Goal: Information Seeking & Learning: Learn about a topic

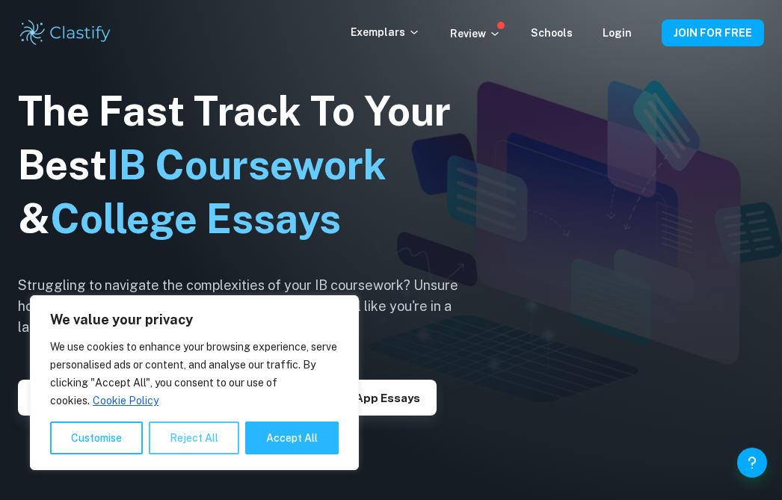
click at [218, 441] on button "Reject All" at bounding box center [194, 438] width 91 height 33
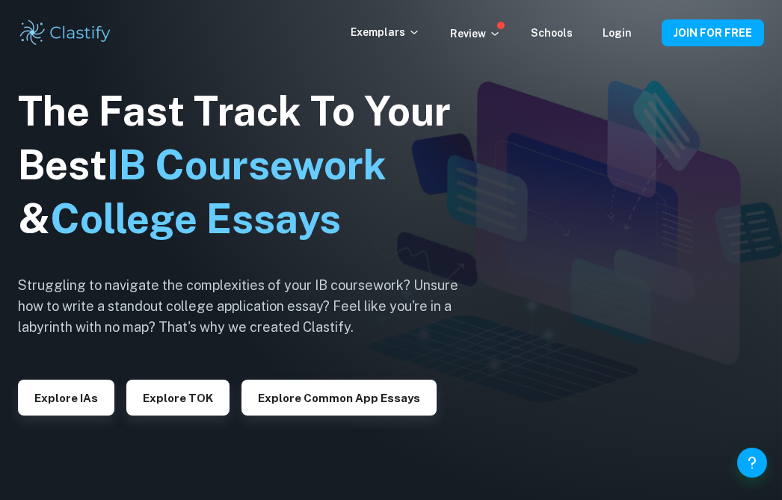
click at [634, 34] on div "Exemplars Review Schools Login" at bounding box center [506, 33] width 311 height 18
click at [615, 34] on link "Login" at bounding box center [617, 33] width 29 height 12
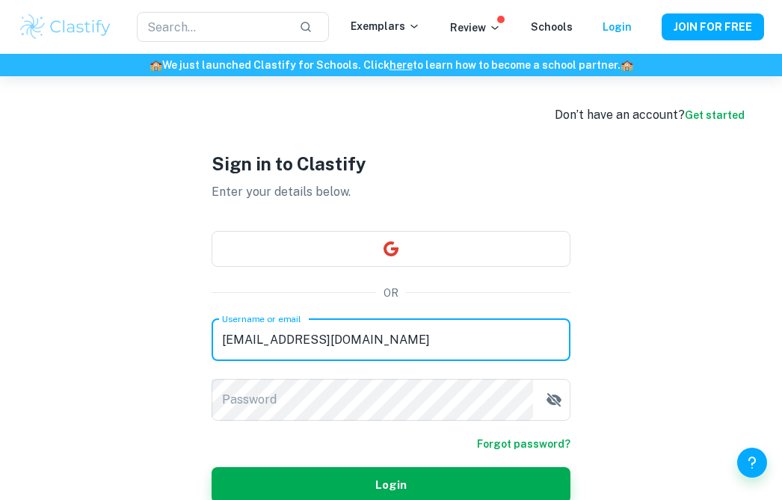
type input "kamila.subagyo@sma-ktb.sch.id"
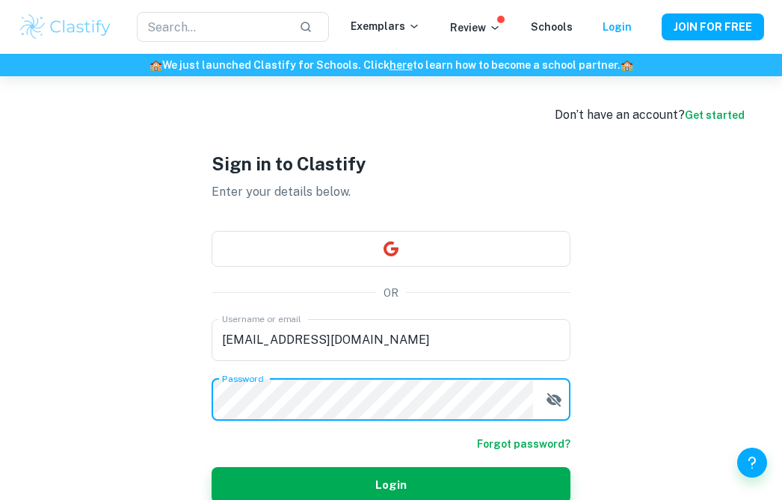
click at [391, 485] on button "Login" at bounding box center [391, 485] width 359 height 36
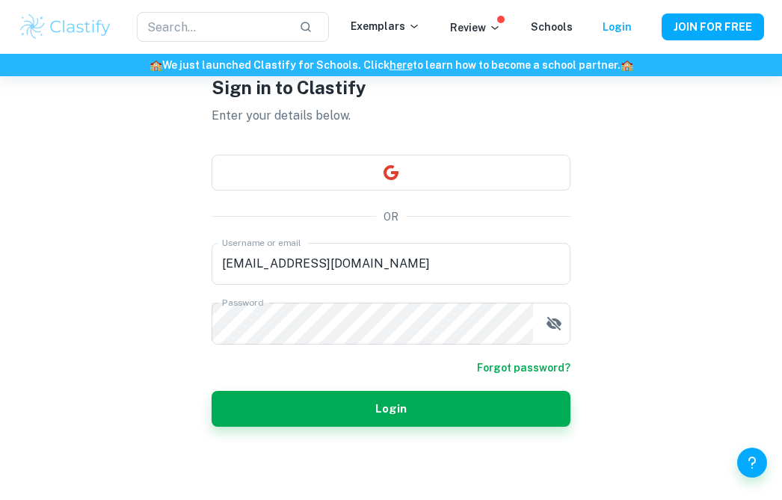
scroll to position [76, 0]
click at [540, 367] on link "Forgot password?" at bounding box center [523, 368] width 93 height 16
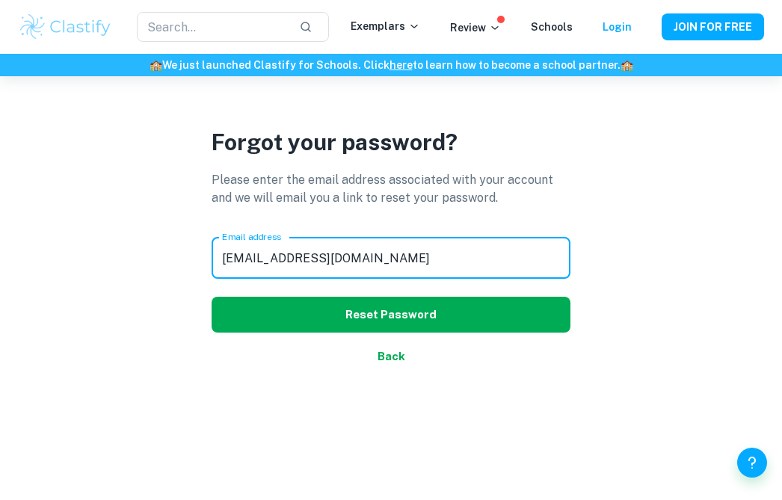
type input "kamila.subagyo@sma-ktb.sch.id"
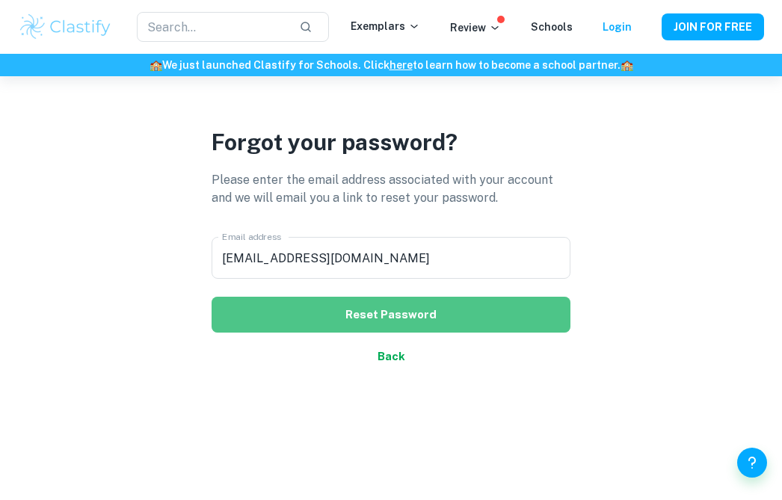
click at [319, 310] on button "Reset Password" at bounding box center [391, 315] width 359 height 36
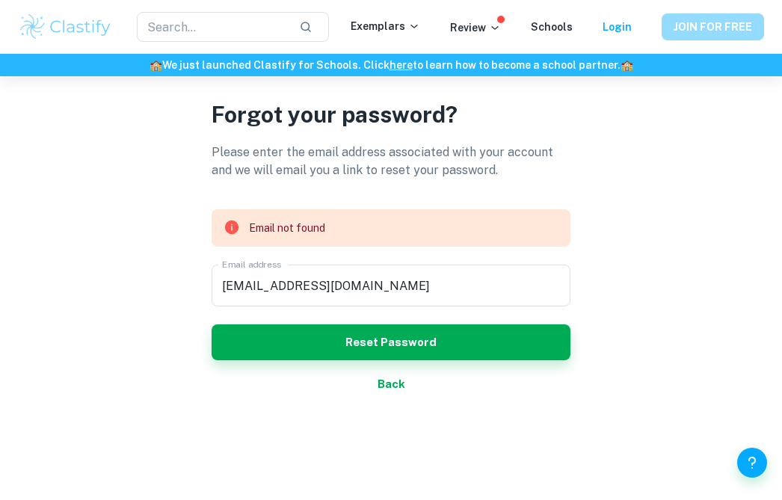
click at [690, 26] on button "JOIN FOR FREE" at bounding box center [713, 26] width 102 height 27
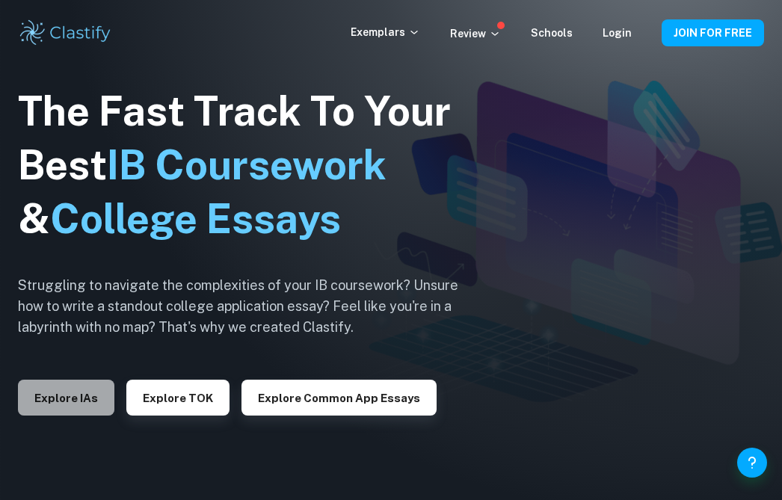
click at [71, 408] on button "Explore IAs" at bounding box center [66, 398] width 96 height 36
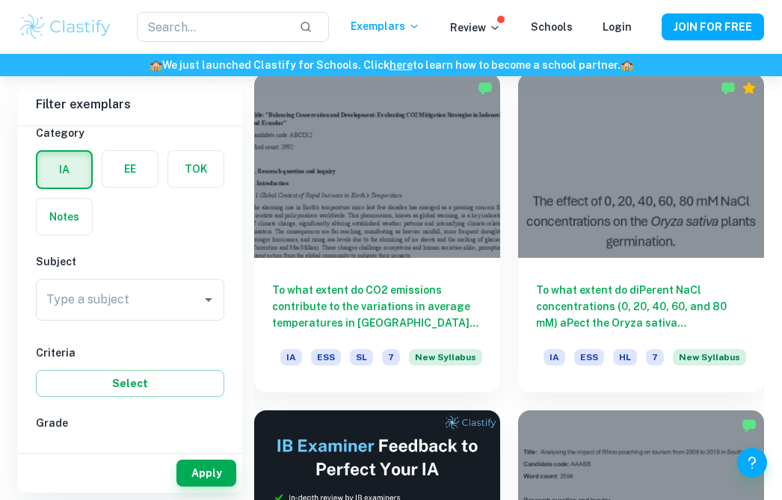
scroll to position [379, 0]
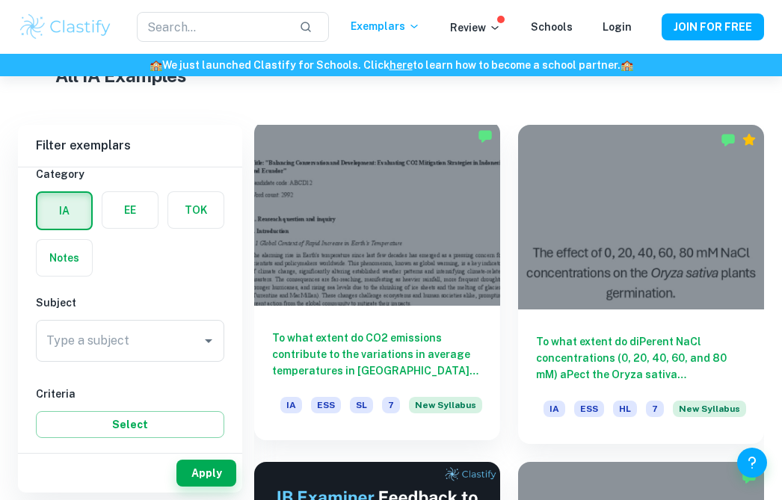
click at [378, 253] on div at bounding box center [377, 213] width 246 height 185
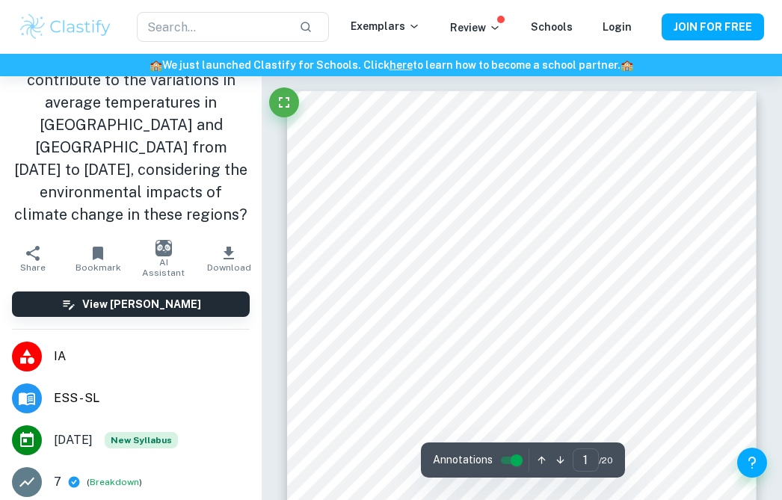
scroll to position [59, 0]
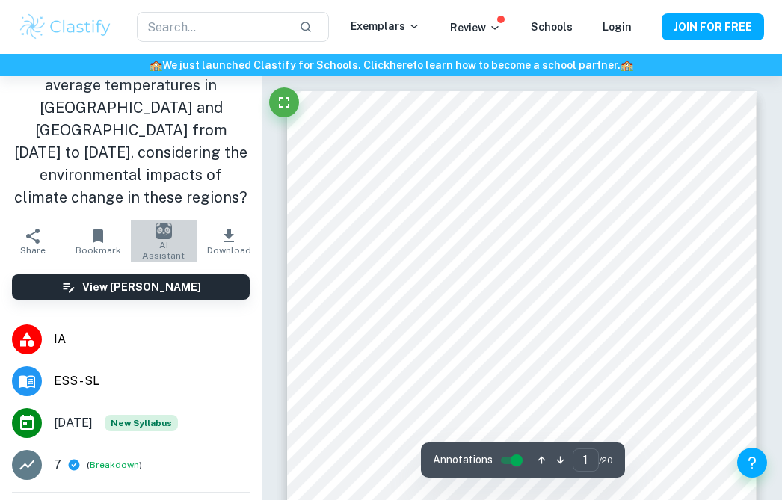
click at [153, 240] on span "AI Assistant" at bounding box center [164, 250] width 48 height 21
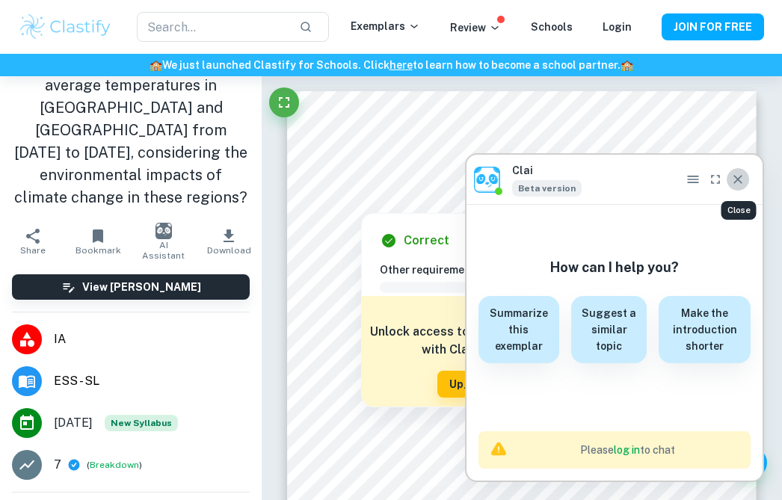
click at [738, 186] on icon "Close" at bounding box center [738, 179] width 15 height 15
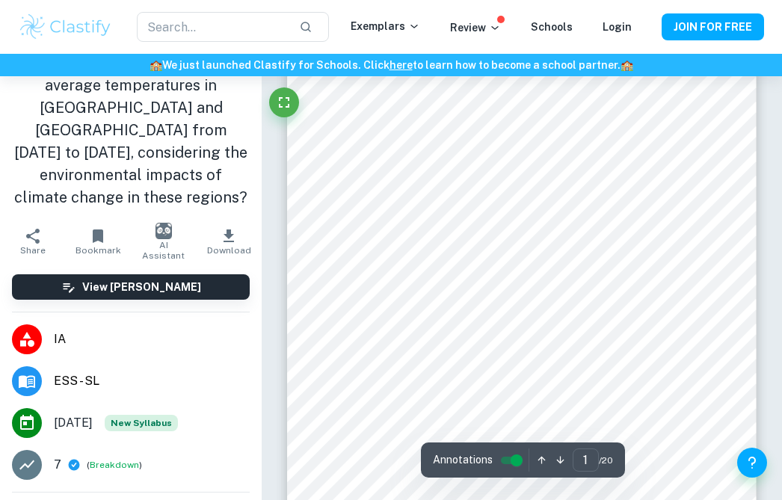
scroll to position [151, 0]
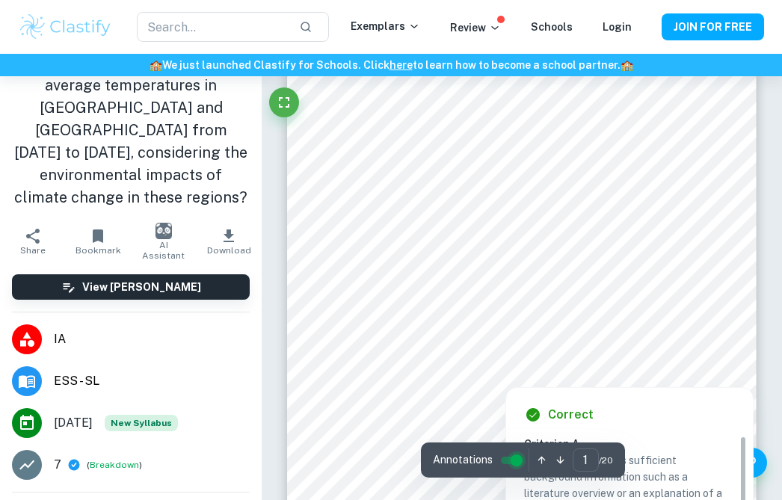
click at [513, 458] on input "controlled" at bounding box center [517, 461] width 54 height 18
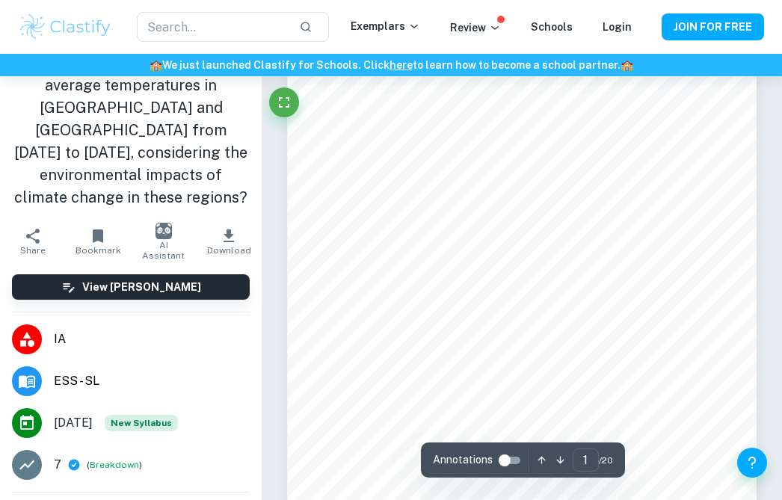
click at [513, 458] on input "controlled" at bounding box center [505, 461] width 54 height 18
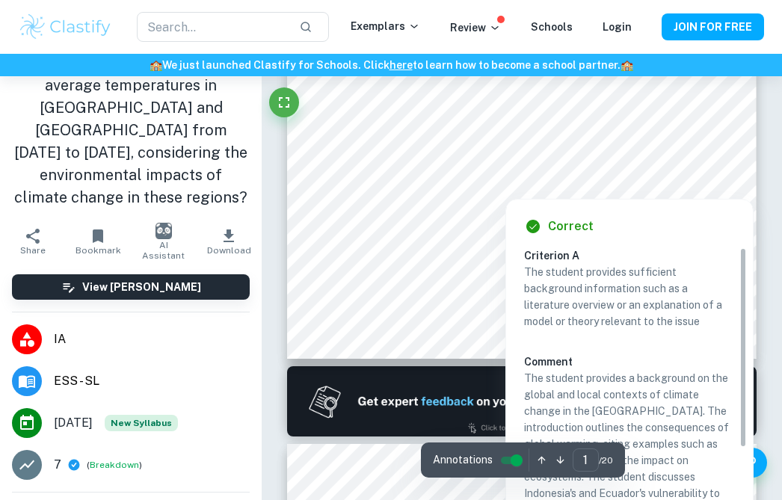
scroll to position [342, 0]
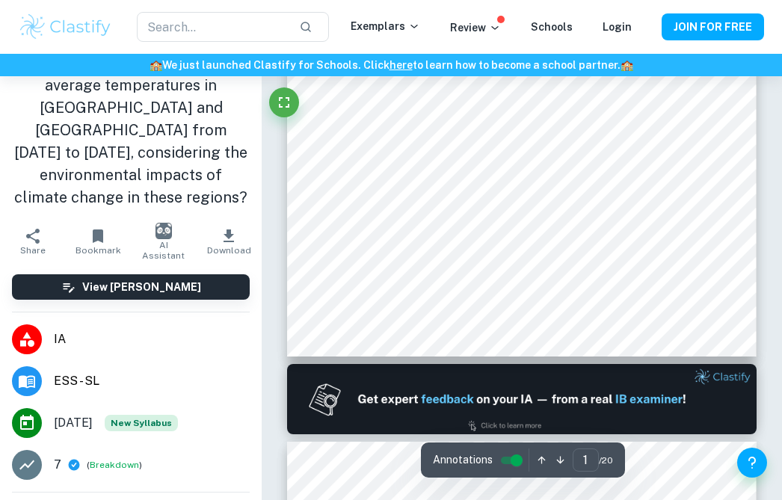
click at [115, 461] on li "7 ( Breakdown )" at bounding box center [131, 465] width 262 height 42
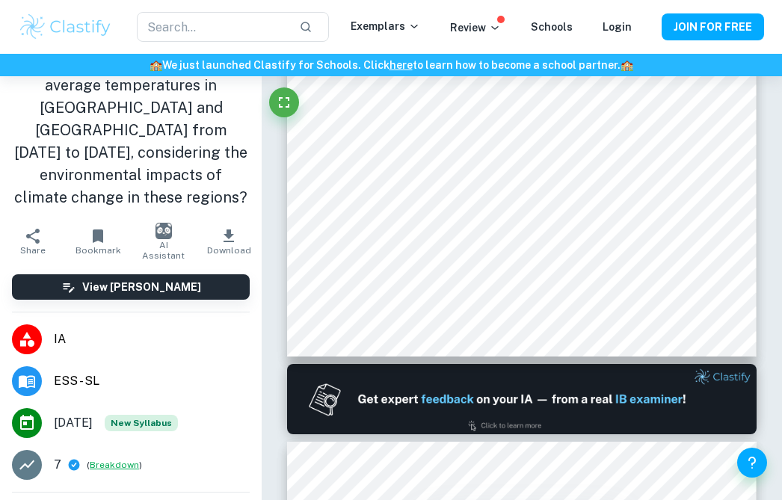
click at [114, 458] on button "Breakdown" at bounding box center [114, 464] width 49 height 13
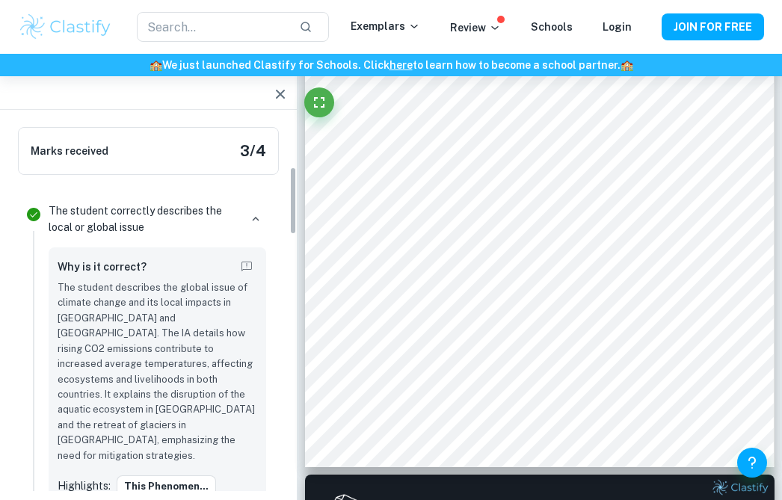
scroll to position [261, 0]
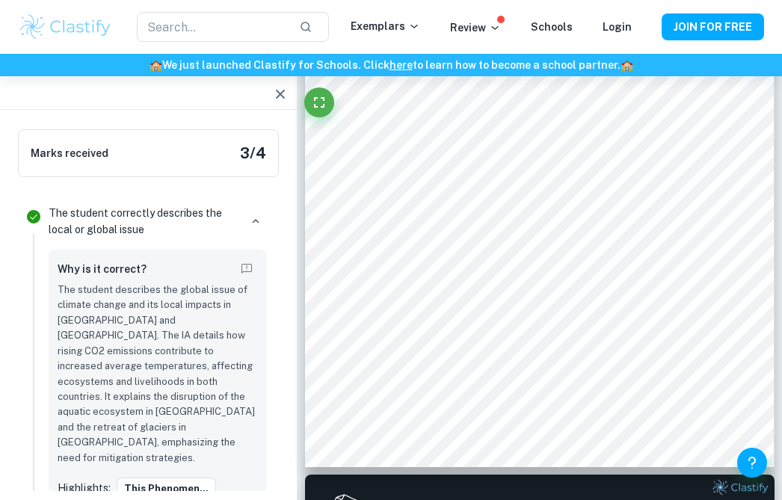
click at [291, 94] on button "button" at bounding box center [281, 94] width 30 height 30
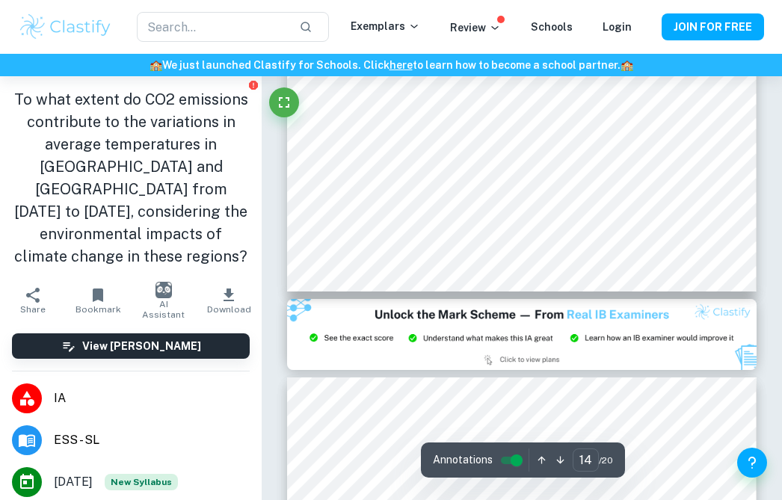
scroll to position [8662, 1]
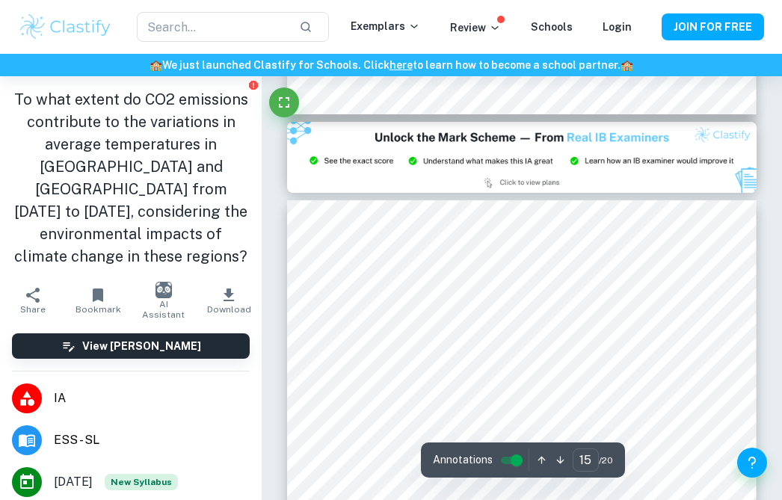
type input "14"
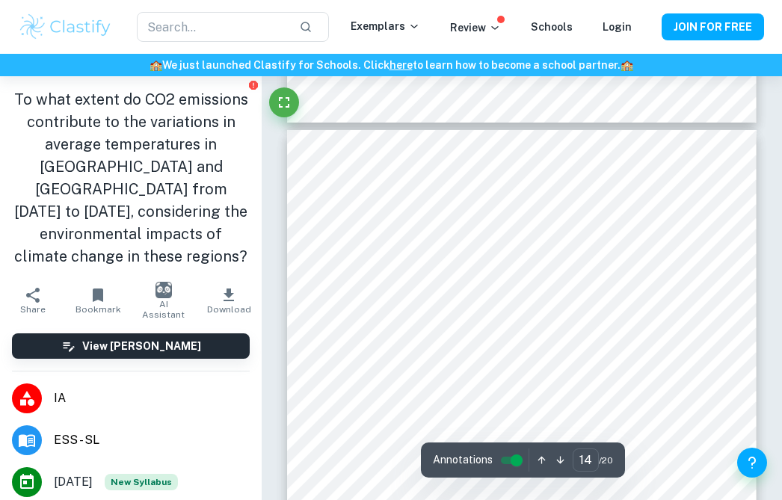
scroll to position [8184, 0]
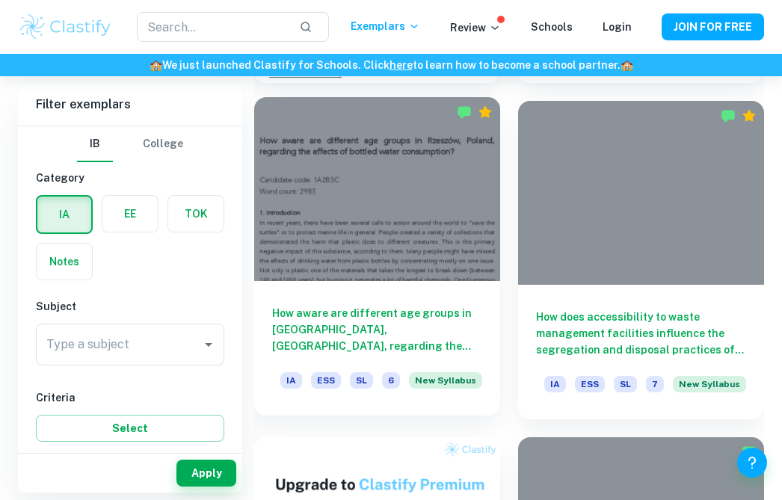
scroll to position [1099, 0]
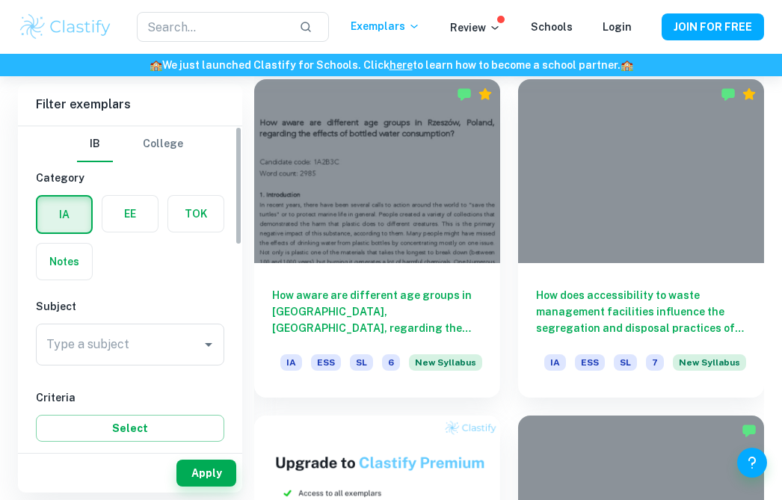
click at [132, 212] on label "button" at bounding box center [129, 214] width 55 height 36
click at [0, 0] on input "radio" at bounding box center [0, 0] width 0 height 0
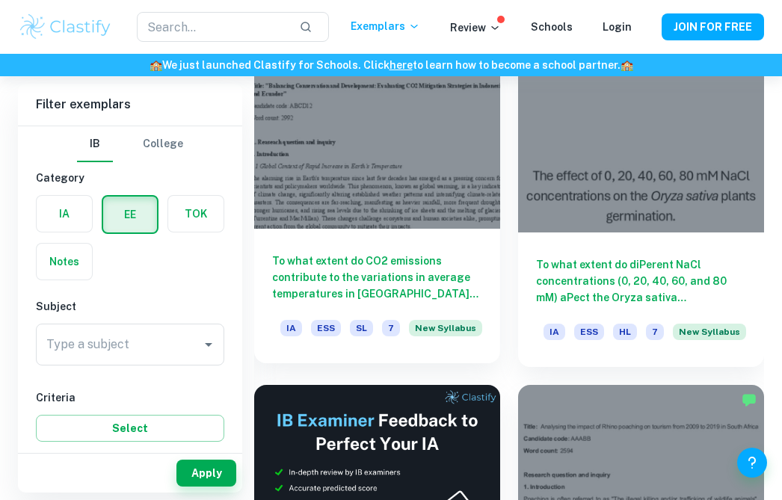
scroll to position [439, 0]
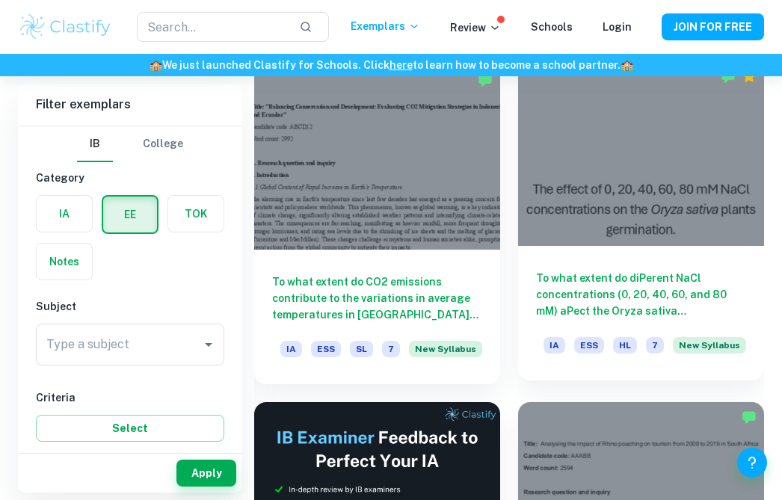
click at [686, 147] on div at bounding box center [641, 153] width 246 height 185
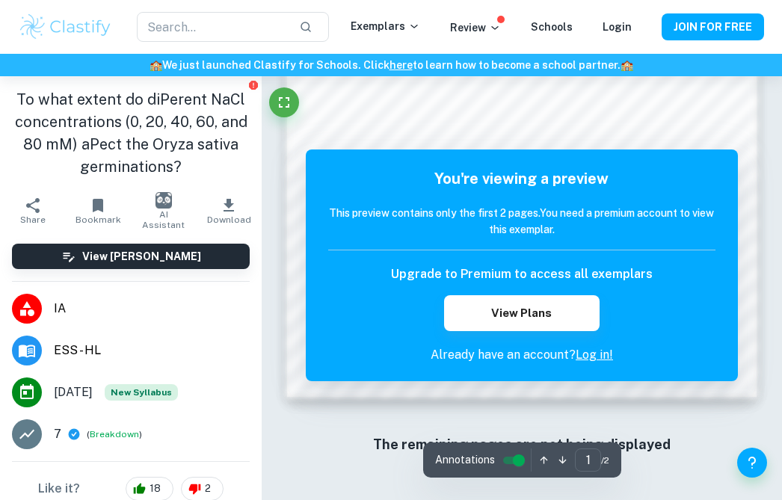
scroll to position [1028, 0]
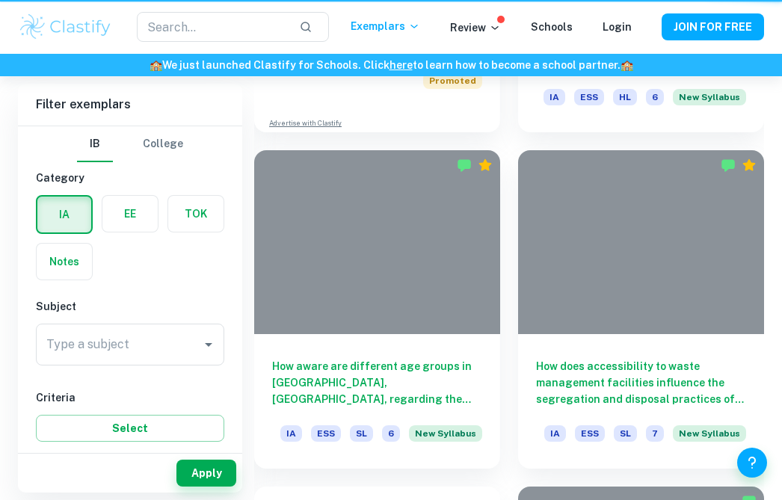
scroll to position [439, 0]
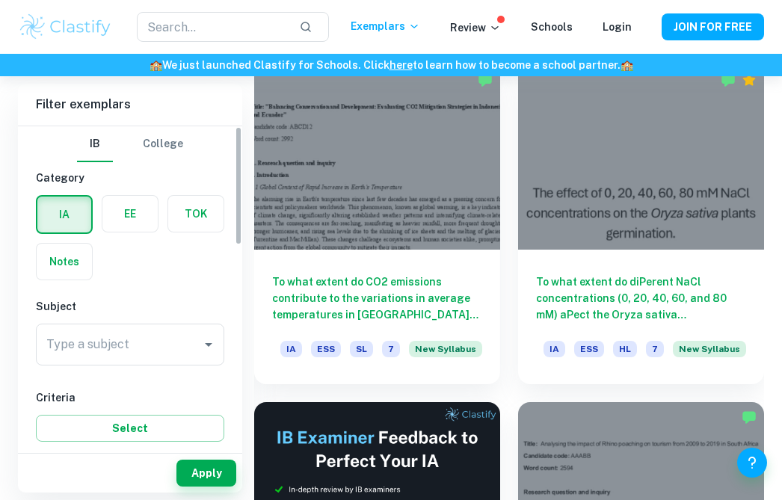
click at [152, 203] on label "button" at bounding box center [129, 214] width 55 height 36
click at [0, 0] on input "radio" at bounding box center [0, 0] width 0 height 0
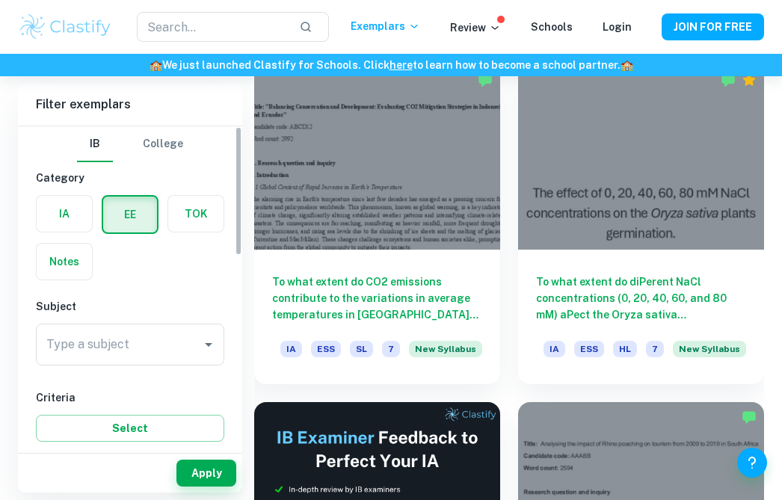
click at [168, 145] on button "College" at bounding box center [163, 144] width 40 height 36
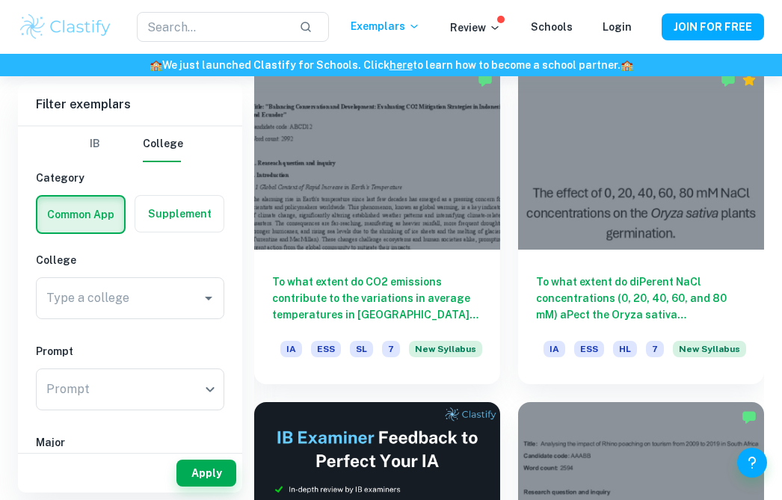
click at [96, 146] on button "IB" at bounding box center [95, 144] width 36 height 36
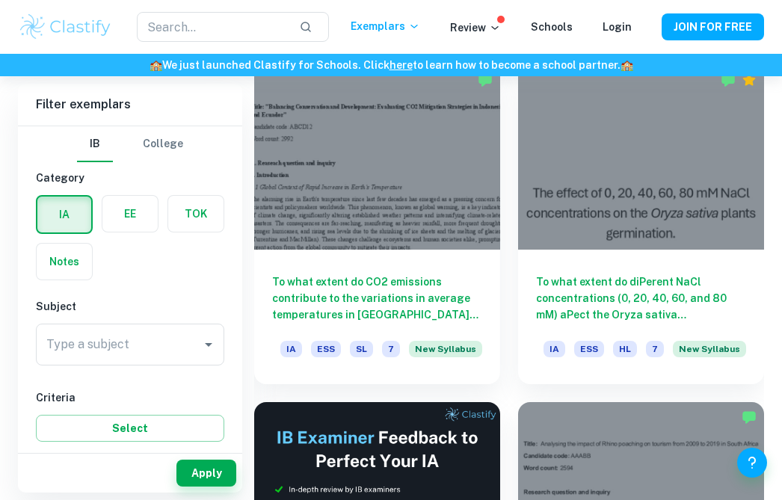
click at [122, 213] on label "button" at bounding box center [129, 214] width 55 height 36
click at [0, 0] on input "radio" at bounding box center [0, 0] width 0 height 0
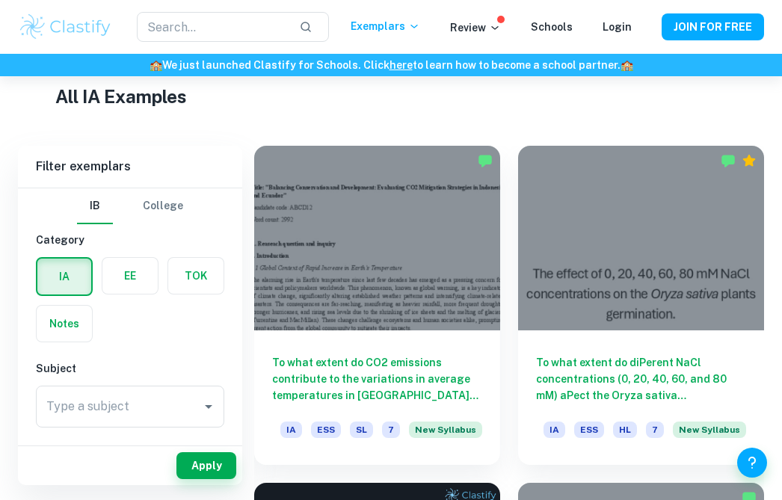
scroll to position [360, 0]
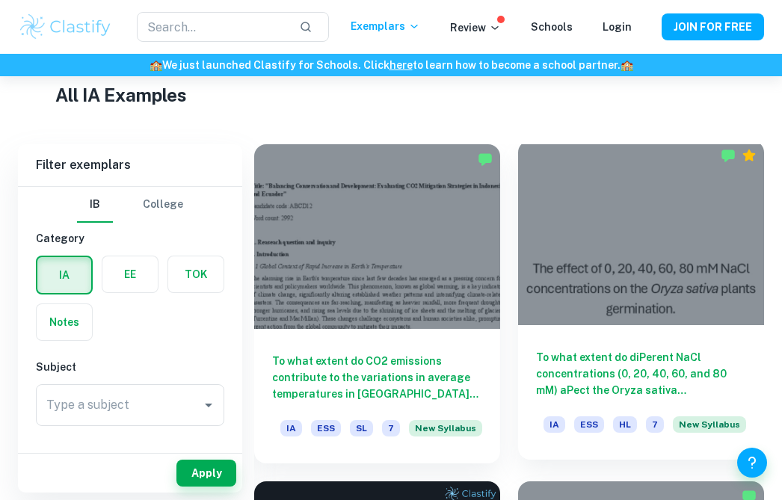
click at [617, 274] on div at bounding box center [641, 233] width 246 height 185
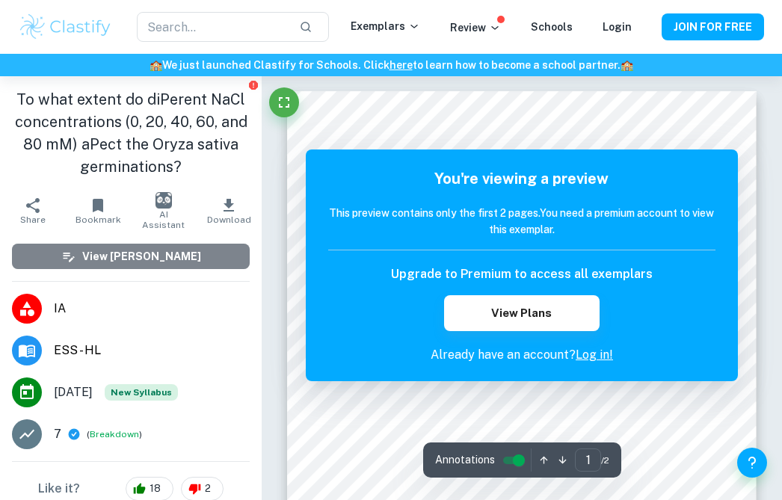
click at [153, 267] on button "View [PERSON_NAME]" at bounding box center [131, 256] width 238 height 25
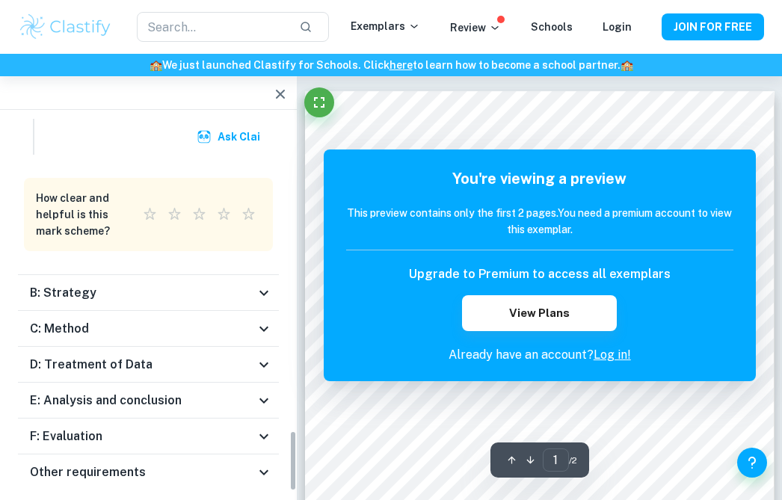
scroll to position [1906, 0]
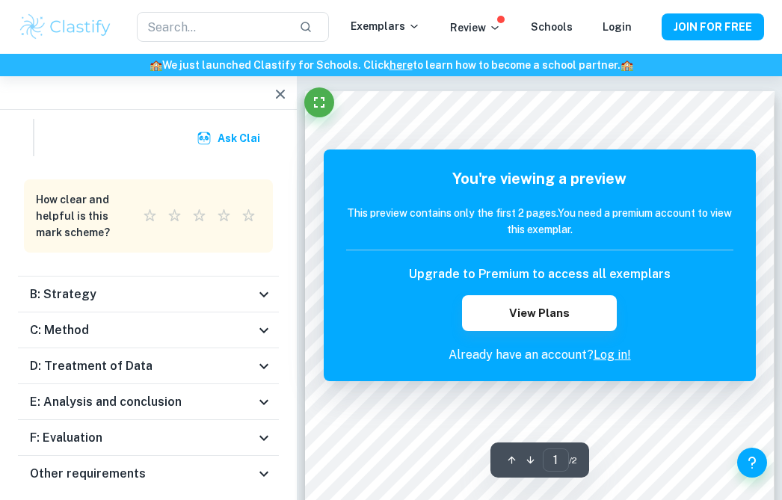
click at [145, 286] on div "B: Strategy" at bounding box center [142, 295] width 225 height 18
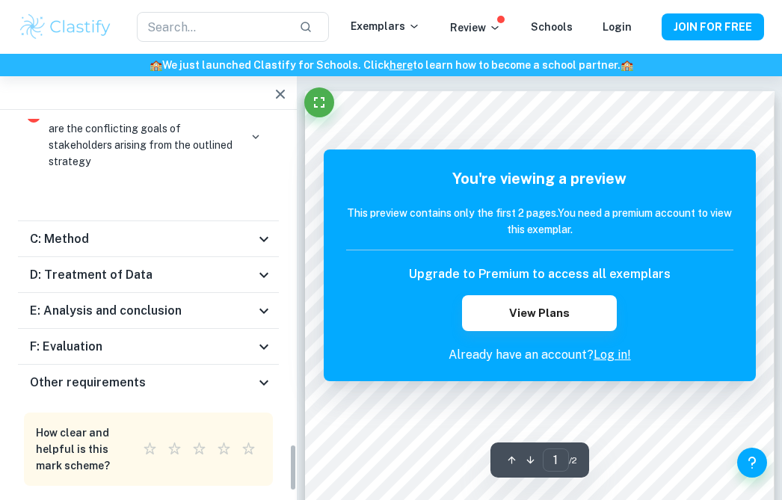
click at [137, 338] on div "F: Evaluation" at bounding box center [142, 347] width 225 height 18
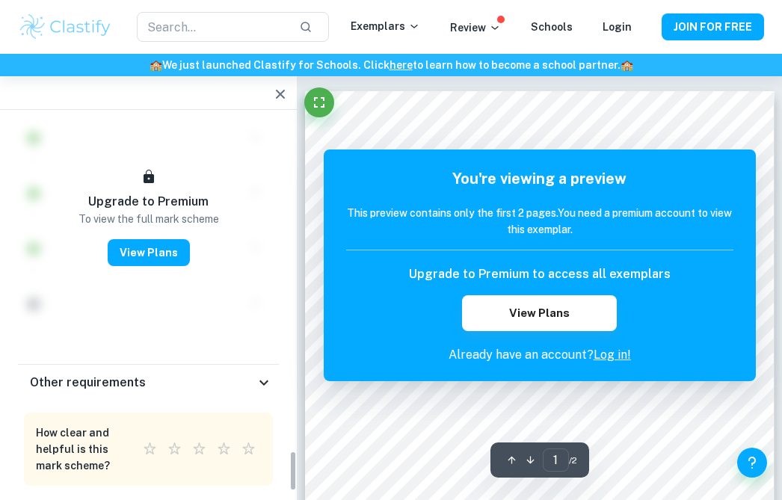
click at [138, 374] on h6 "Other requirements" at bounding box center [88, 383] width 116 height 18
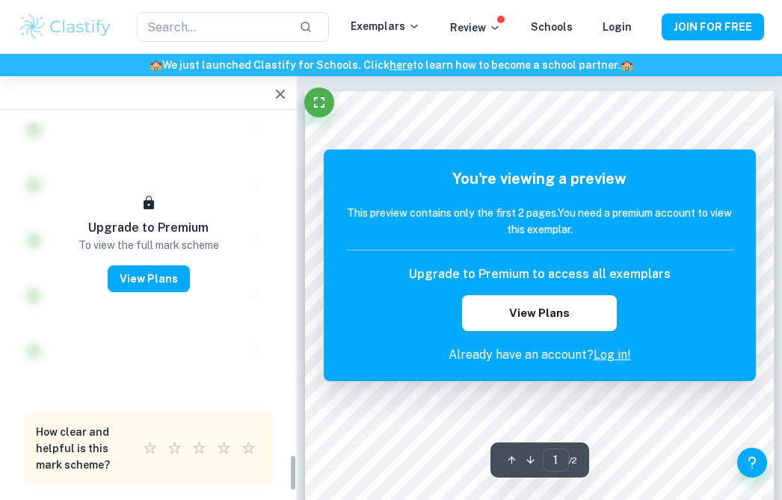
scroll to position [3372, 0]
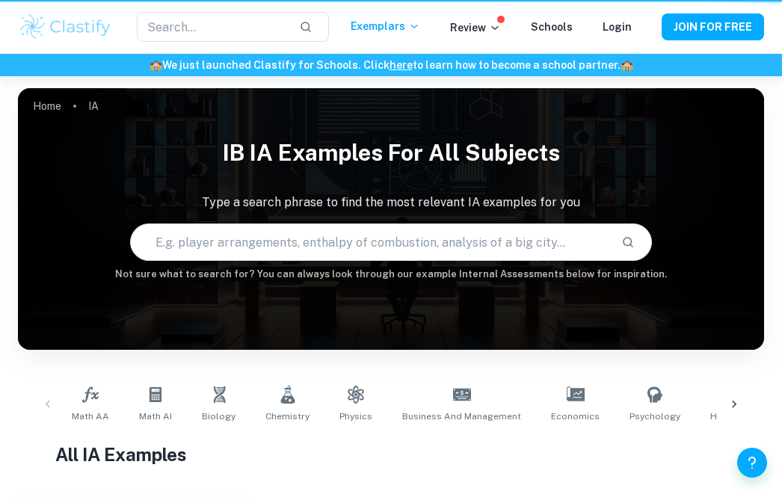
scroll to position [360, 0]
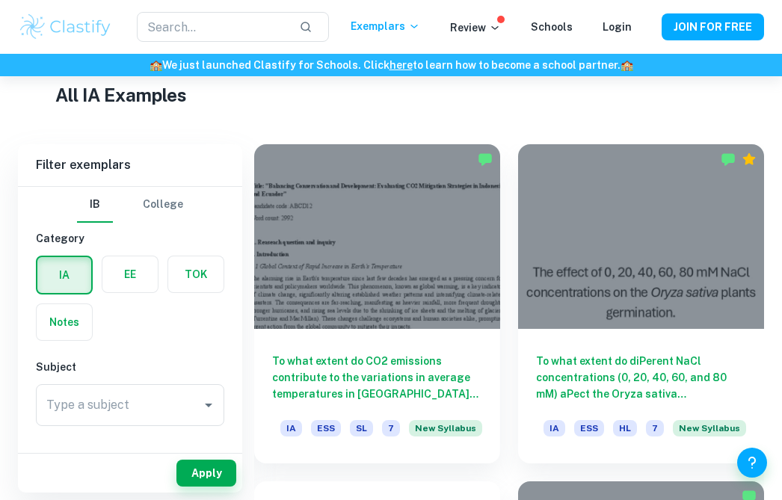
click at [123, 271] on label "button" at bounding box center [129, 275] width 55 height 36
click at [0, 0] on input "radio" at bounding box center [0, 0] width 0 height 0
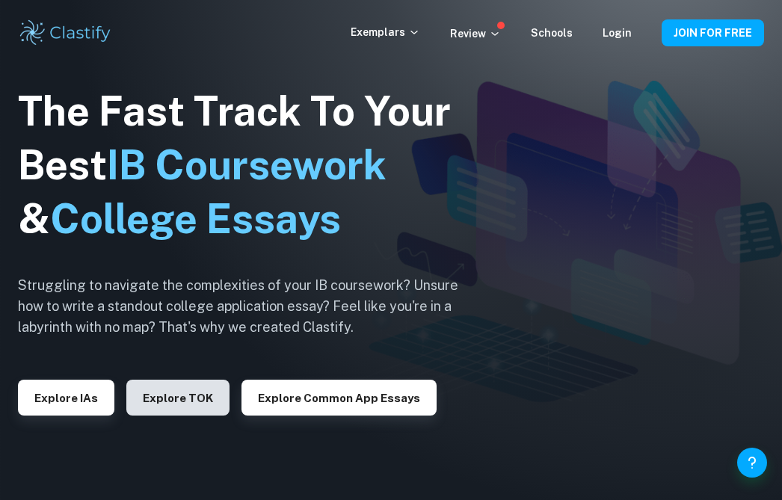
click at [201, 407] on button "Explore TOK" at bounding box center [177, 398] width 103 height 36
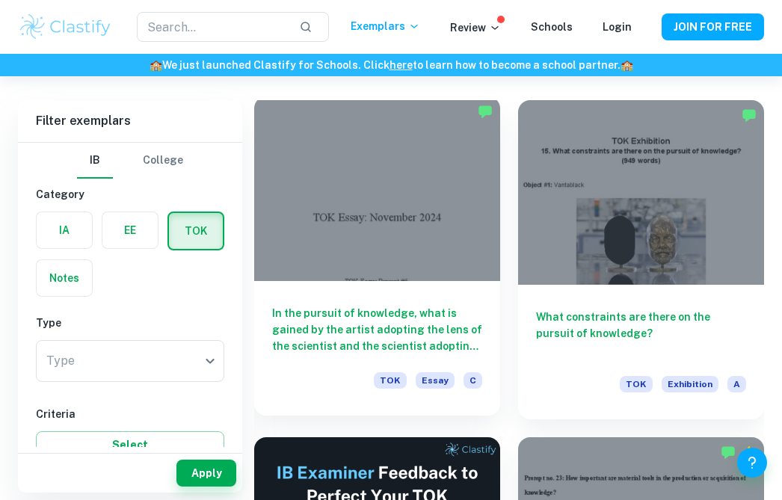
scroll to position [331, 0]
click at [346, 194] on div at bounding box center [377, 188] width 246 height 185
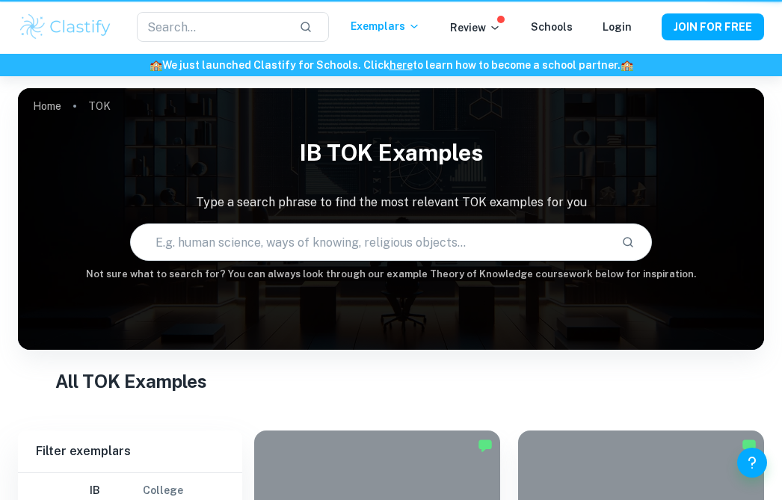
scroll to position [331, 0]
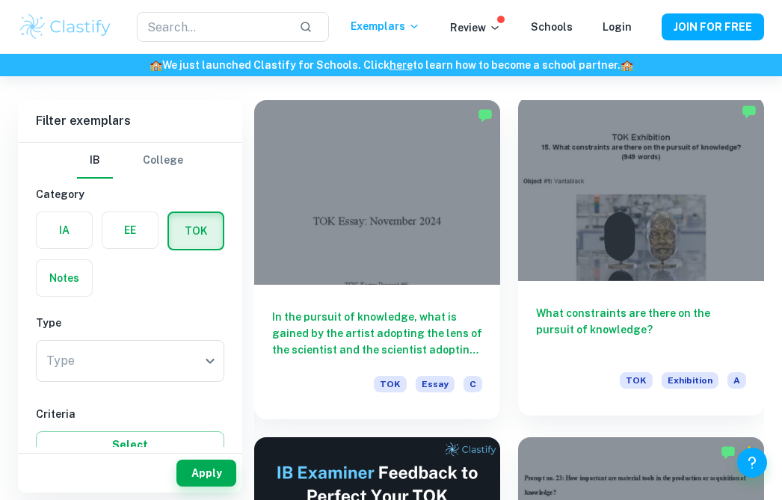
click at [617, 198] on div at bounding box center [641, 188] width 246 height 185
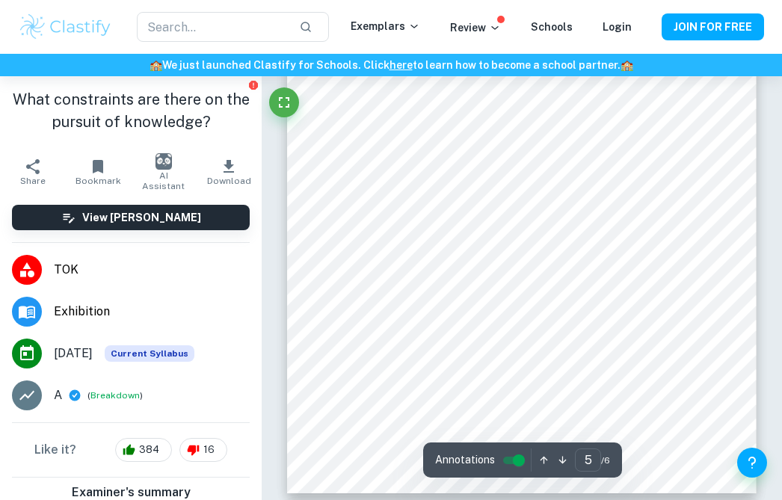
scroll to position [2835, 0]
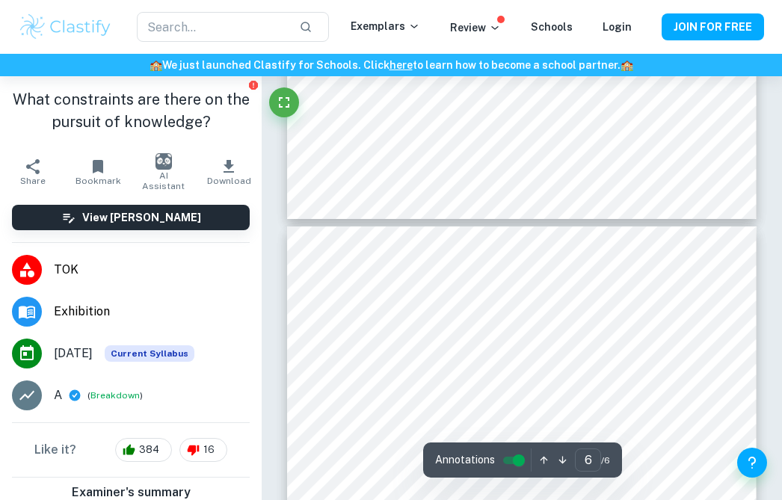
type input "5"
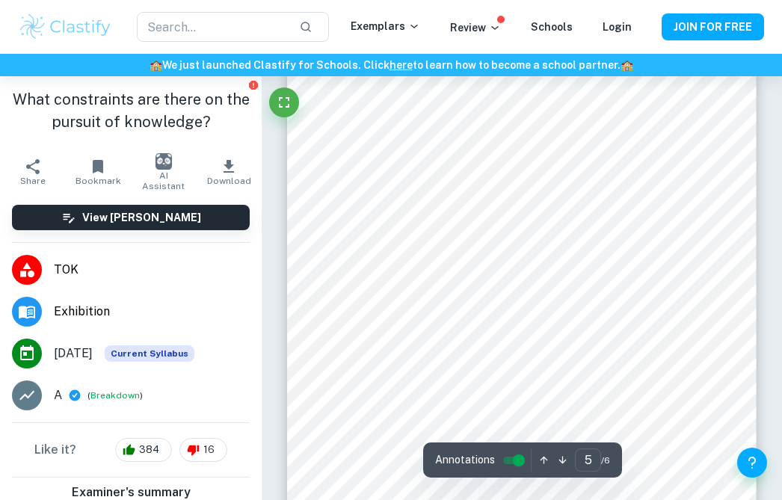
scroll to position [2782, 0]
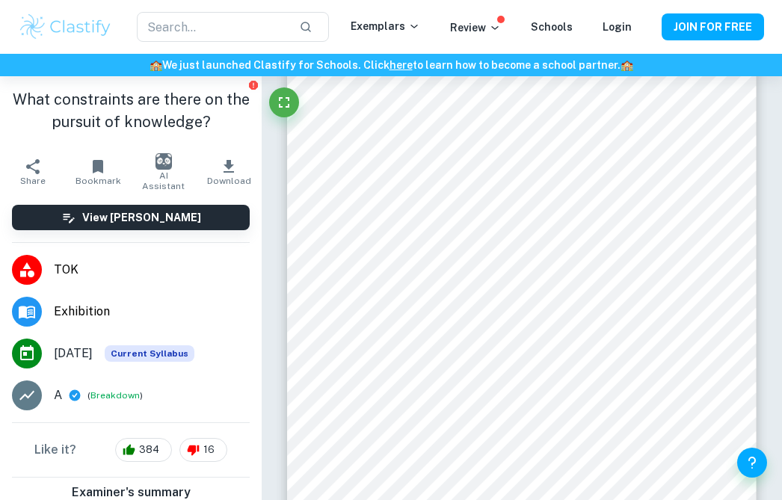
click at [68, 25] on img at bounding box center [65, 27] width 95 height 30
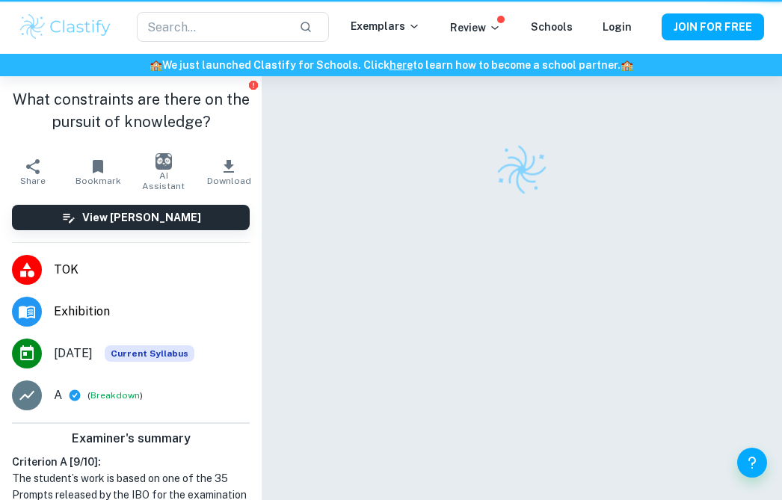
scroll to position [76, 0]
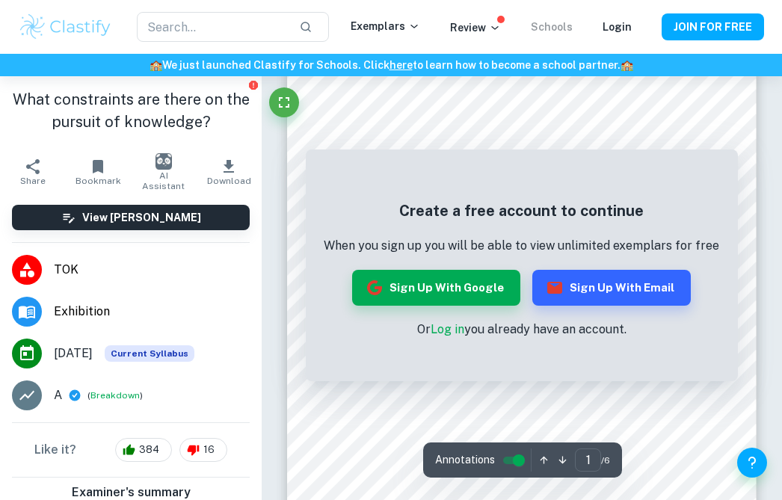
click at [545, 32] on link "Schools" at bounding box center [552, 27] width 42 height 12
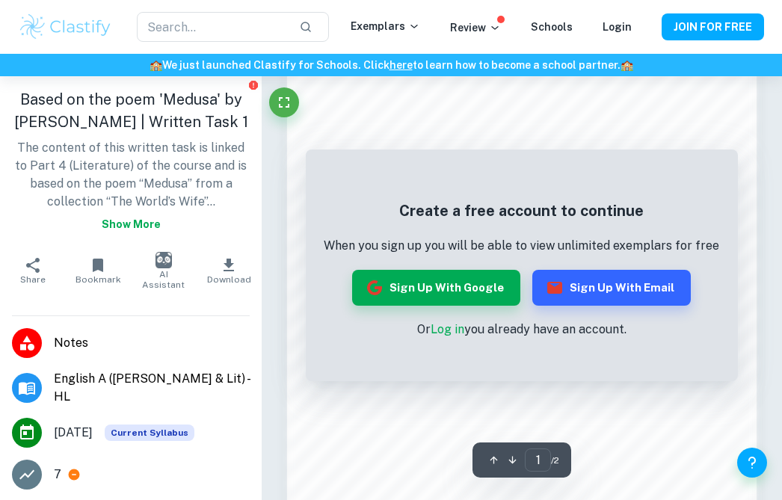
scroll to position [836, 0]
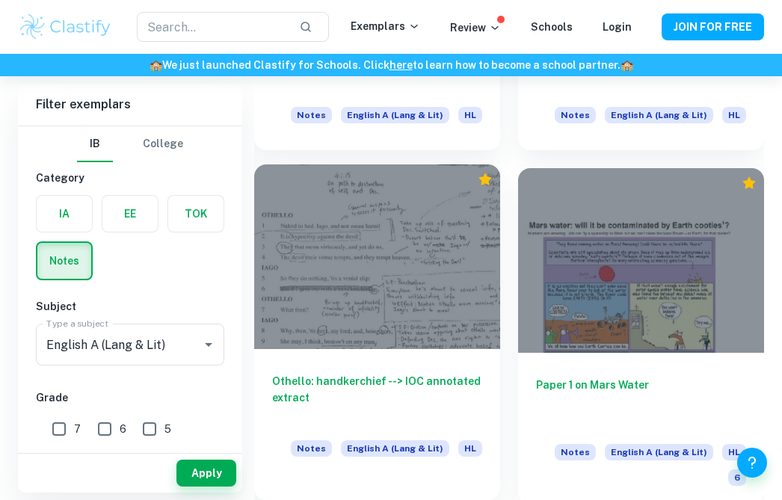
scroll to position [1777, 0]
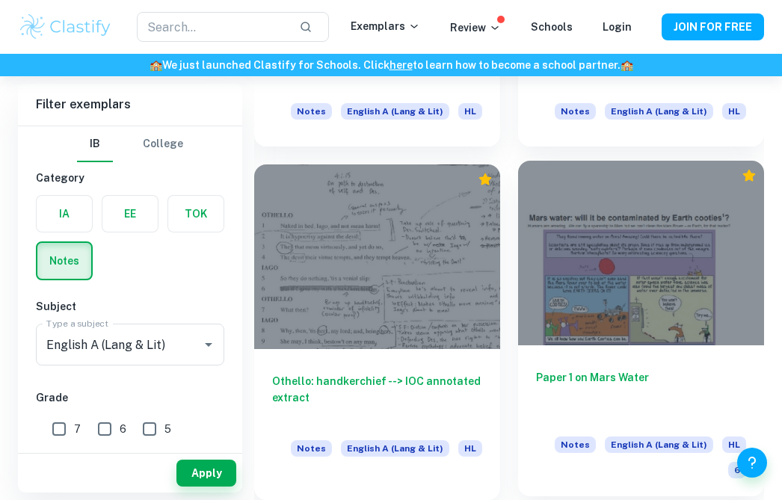
click at [536, 262] on div at bounding box center [641, 253] width 246 height 185
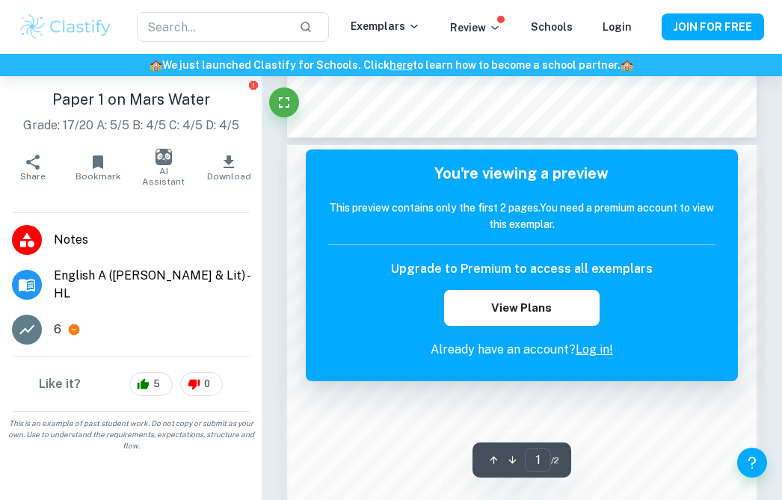
scroll to position [82, 0]
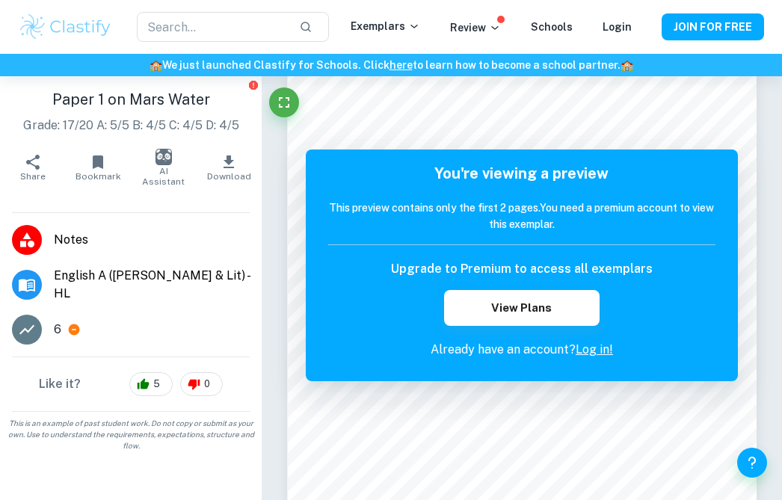
click at [55, 21] on img at bounding box center [65, 27] width 95 height 30
